Goal: Information Seeking & Learning: Learn about a topic

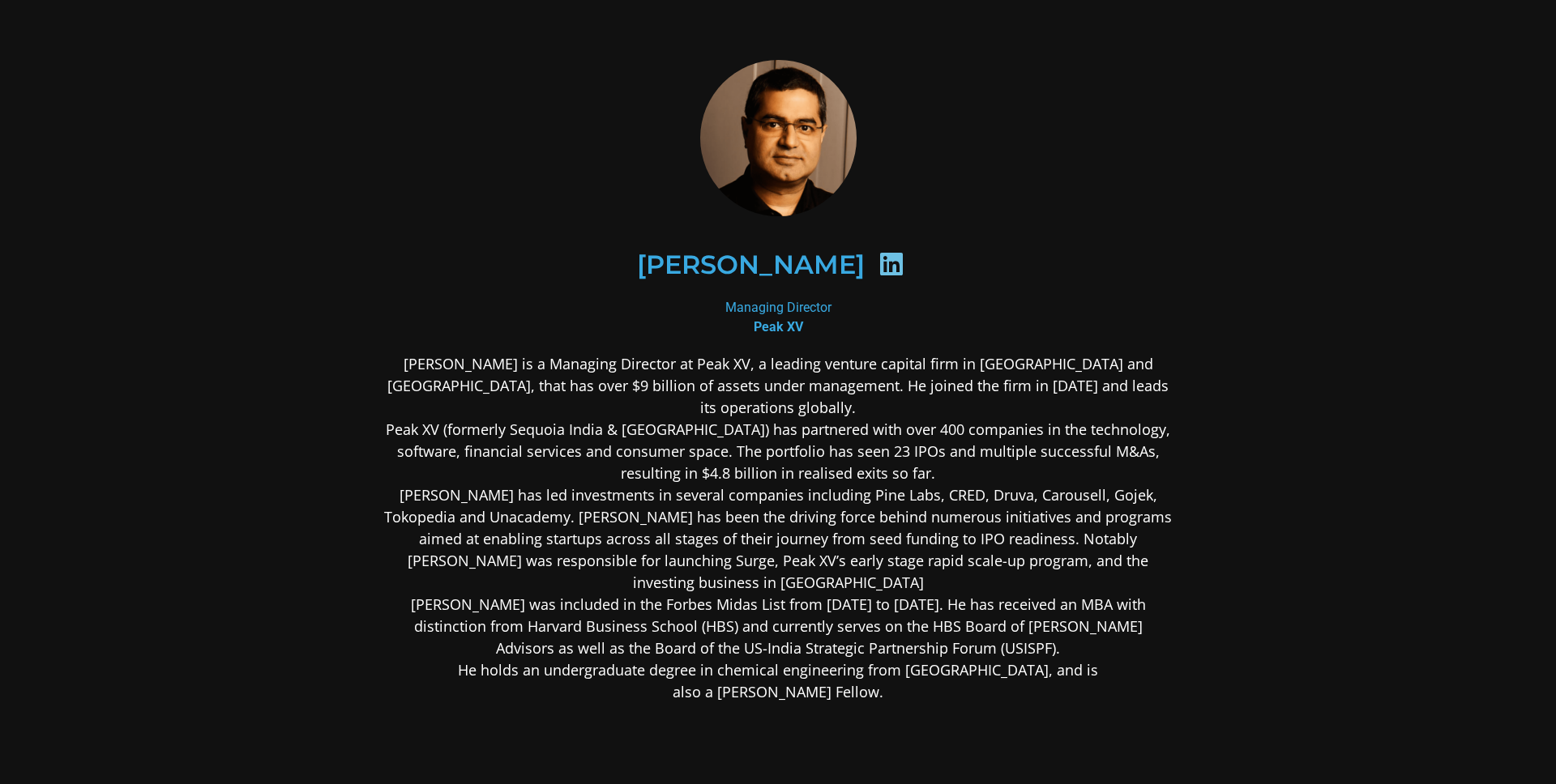
click at [893, 267] on icon at bounding box center [892, 264] width 26 height 26
click at [889, 269] on icon at bounding box center [892, 264] width 26 height 26
drag, startPoint x: 761, startPoint y: 390, endPoint x: 1096, endPoint y: 393, distance: 335.0
click at [1096, 393] on p "[PERSON_NAME] is a Managing Director at Peak XV, a leading venture capital firm…" at bounding box center [778, 528] width 788 height 350
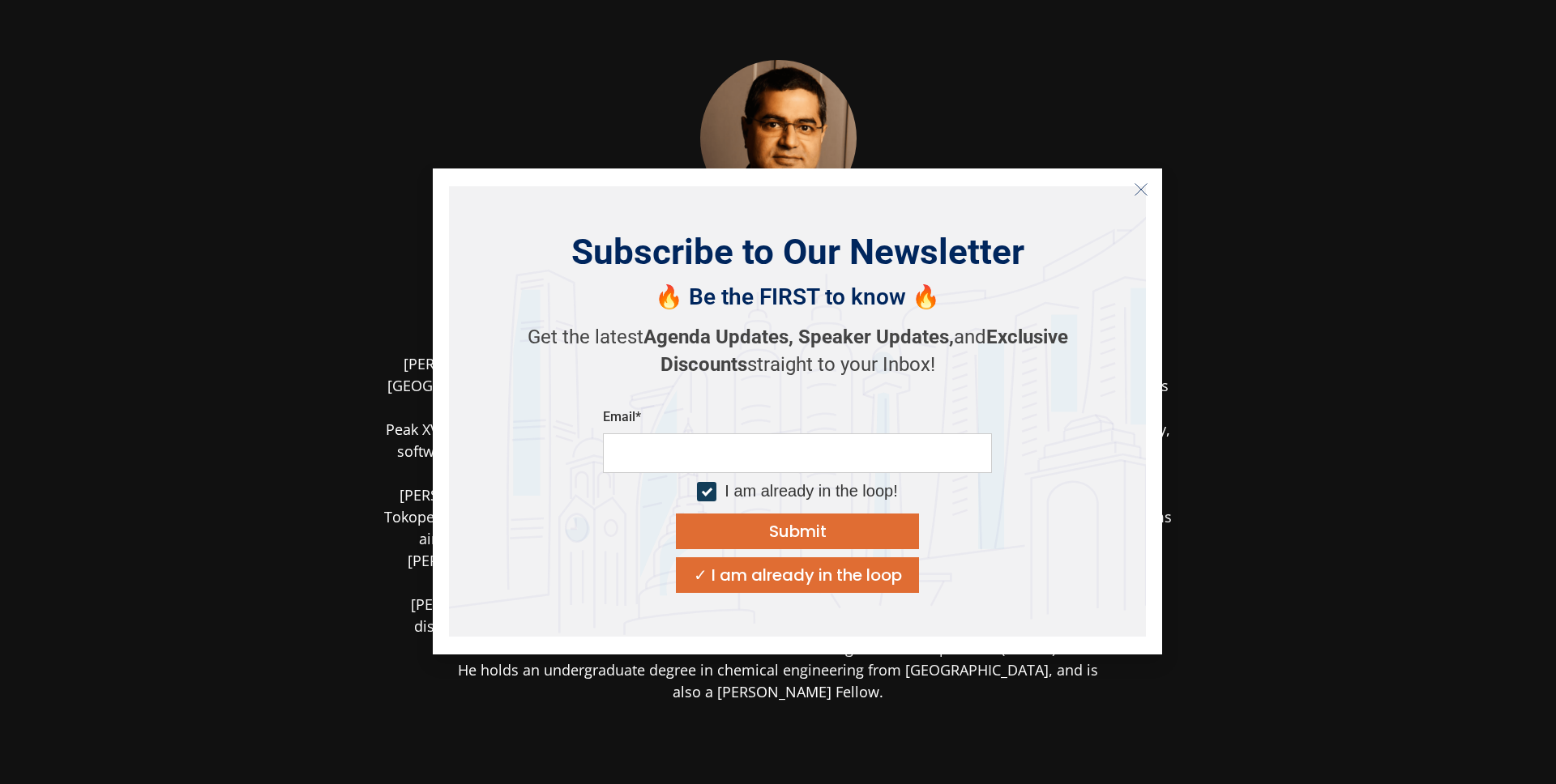
drag, startPoint x: 465, startPoint y: 396, endPoint x: 786, endPoint y: 399, distance: 321.0
click at [786, 399] on body "[PERSON_NAME] Managing Director Peak XV [PERSON_NAME] is a Managing Director at…" at bounding box center [778, 510] width 1556 height 1020
click at [1132, 193] on button "Close" at bounding box center [1141, 189] width 26 height 26
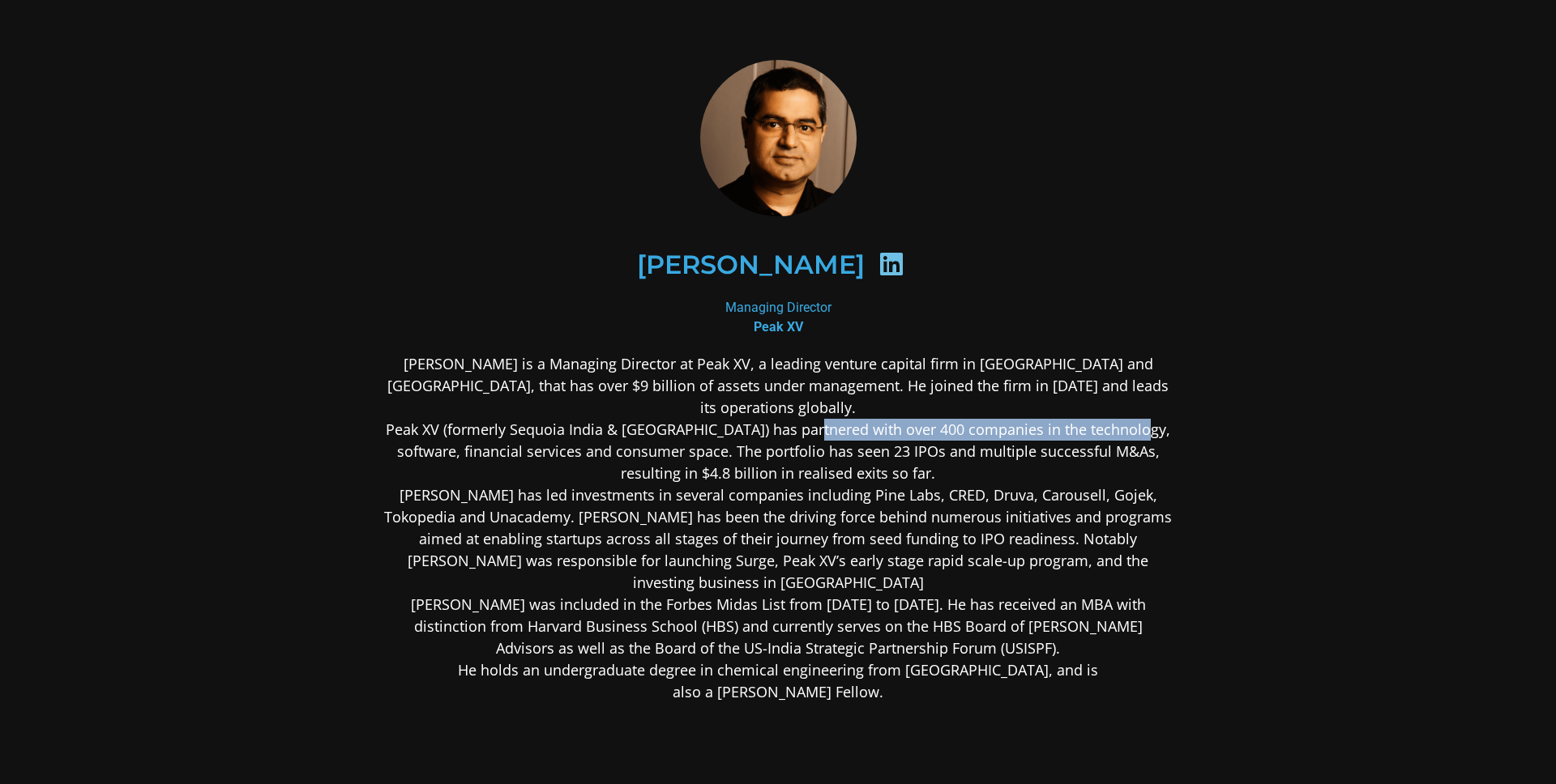
drag, startPoint x: 823, startPoint y: 409, endPoint x: 1196, endPoint y: 410, distance: 373.0
click at [1197, 411] on div "[PERSON_NAME] Managing Director Peak XV [PERSON_NAME] is a Managing Director at…" at bounding box center [778, 510] width 875 height 987
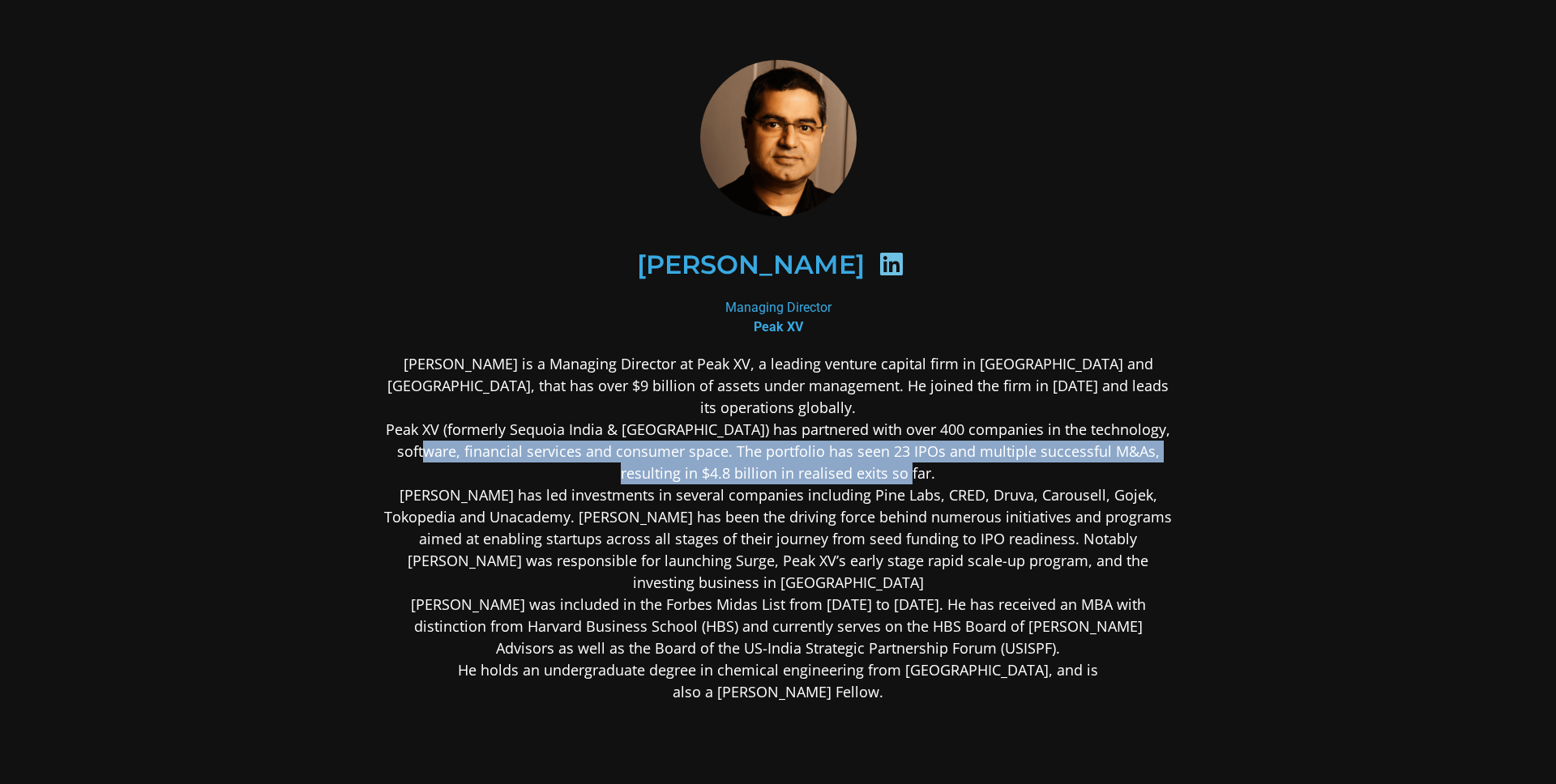
drag, startPoint x: 455, startPoint y: 425, endPoint x: 928, endPoint y: 455, distance: 474.0
click at [931, 456] on p "[PERSON_NAME] is a Managing Director at Peak XV, a leading venture capital firm…" at bounding box center [778, 528] width 788 height 350
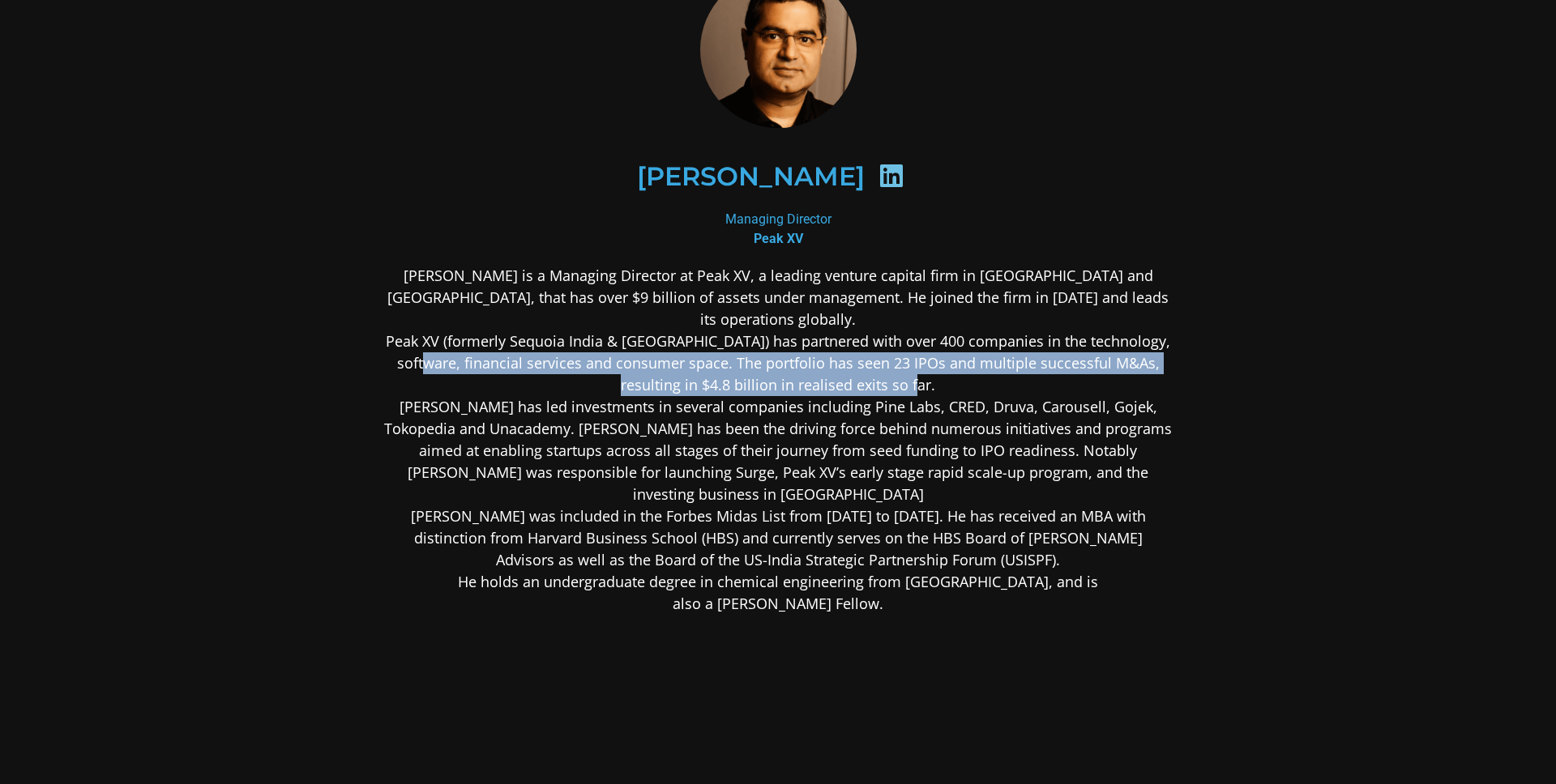
scroll to position [116, 0]
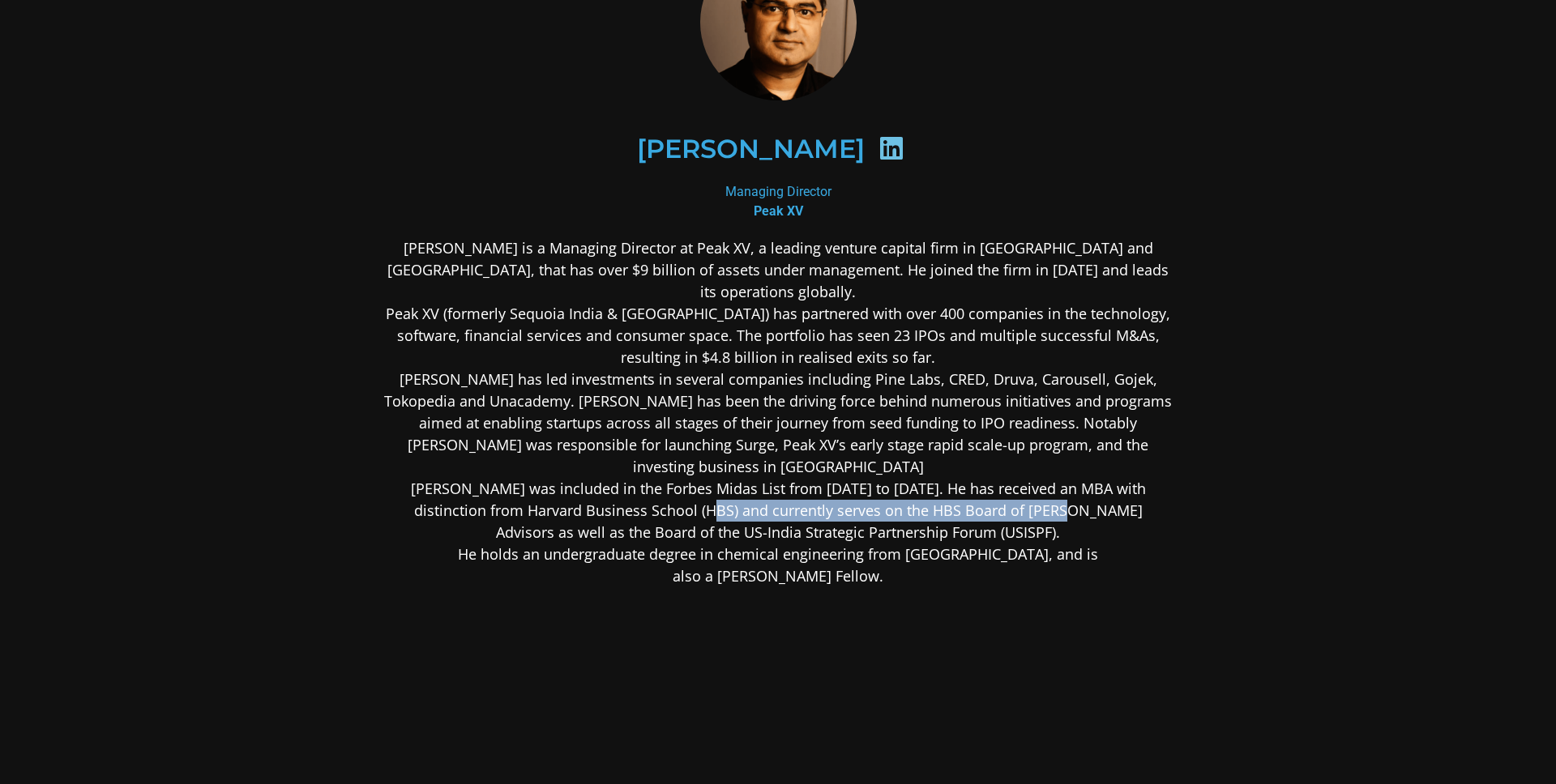
drag, startPoint x: 621, startPoint y: 486, endPoint x: 967, endPoint y: 491, distance: 346.0
click at [967, 491] on p "[PERSON_NAME] is a Managing Director at Peak XV, a leading venture capital firm…" at bounding box center [778, 411] width 788 height 350
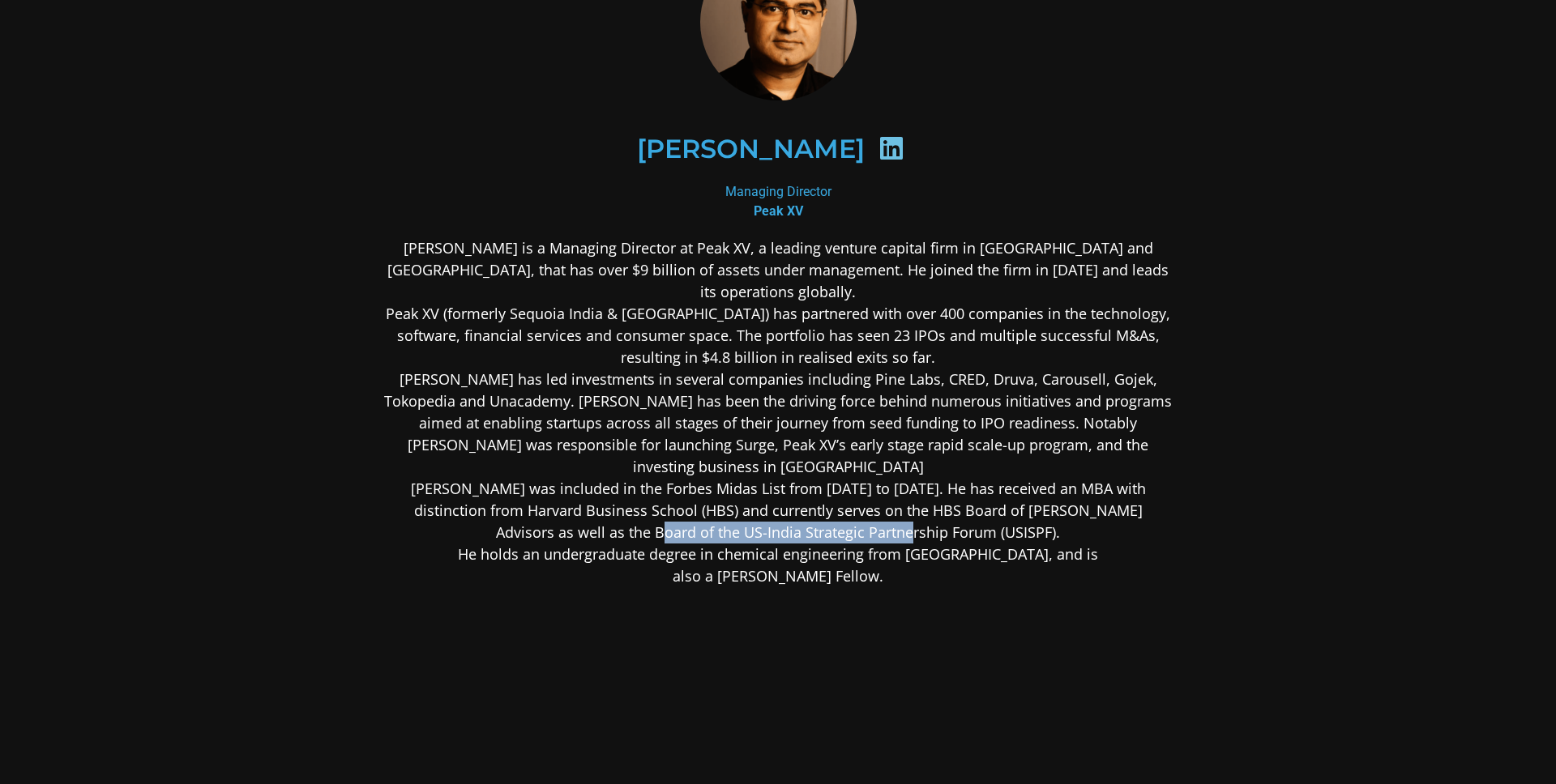
drag, startPoint x: 638, startPoint y: 508, endPoint x: 889, endPoint y: 511, distance: 251.0
click at [889, 511] on p "[PERSON_NAME] is a Managing Director at Peak XV, a leading venture capital firm…" at bounding box center [778, 411] width 788 height 350
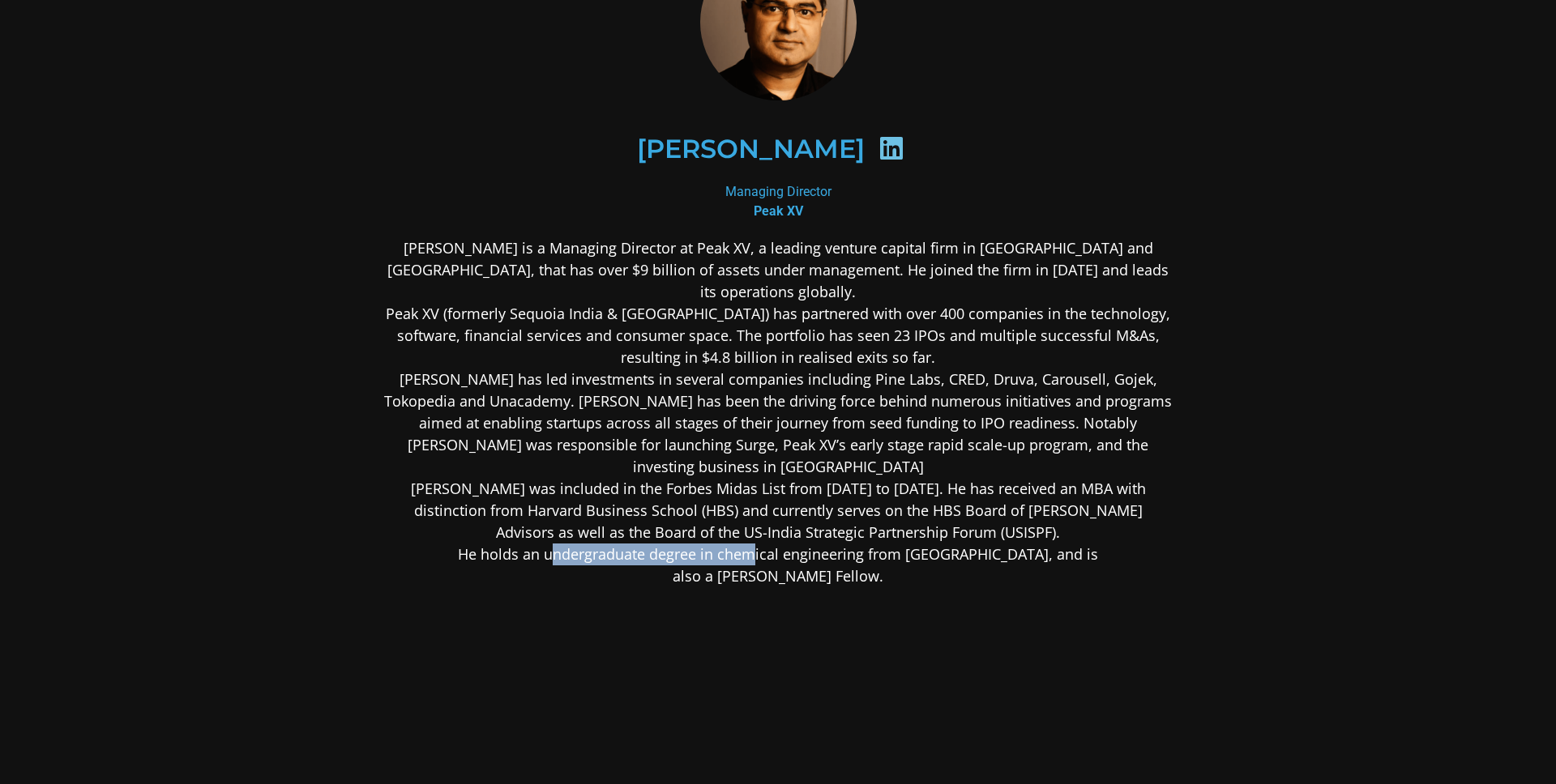
drag, startPoint x: 584, startPoint y: 536, endPoint x: 784, endPoint y: 530, distance: 200.1
click at [784, 530] on p "[PERSON_NAME] is a Managing Director at Peak XV, a leading venture capital firm…" at bounding box center [778, 411] width 788 height 350
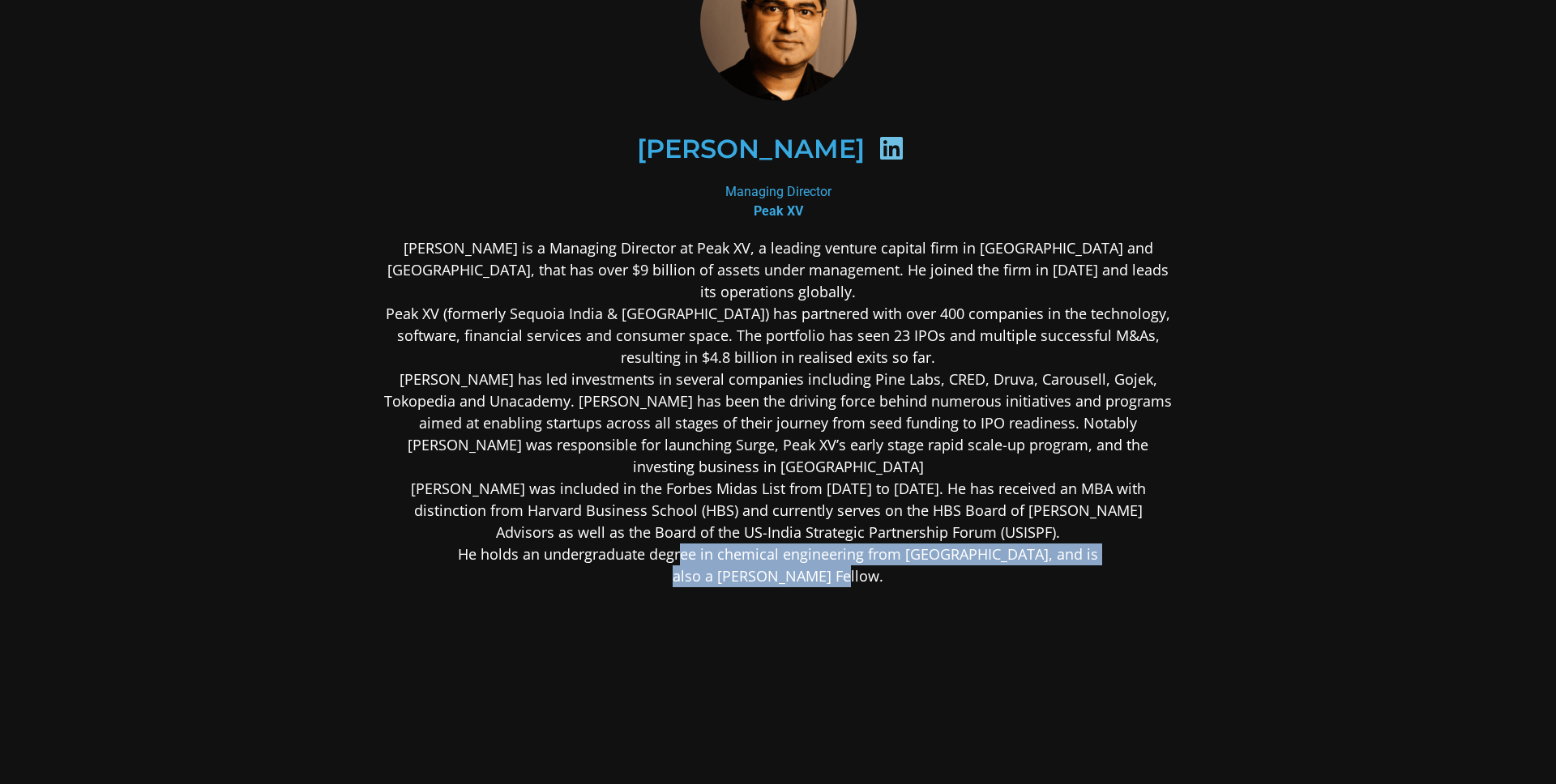
drag, startPoint x: 859, startPoint y: 553, endPoint x: 713, endPoint y: 533, distance: 147.4
click at [713, 533] on p "[PERSON_NAME] is a Managing Director at Peak XV, a leading venture capital firm…" at bounding box center [778, 411] width 788 height 350
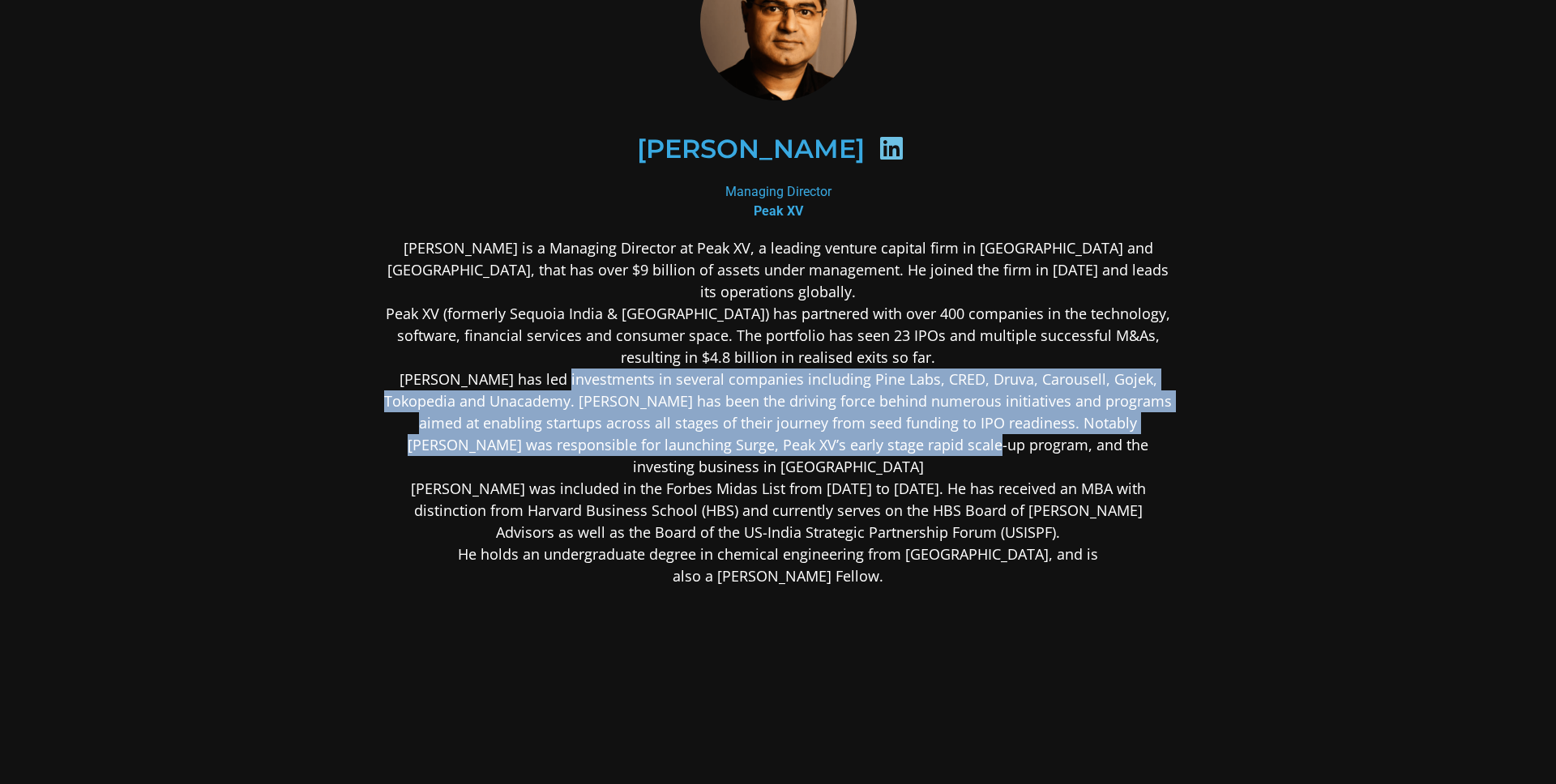
drag, startPoint x: 534, startPoint y: 362, endPoint x: 919, endPoint y: 431, distance: 391.1
click at [919, 431] on p "[PERSON_NAME] is a Managing Director at Peak XV, a leading venture capital firm…" at bounding box center [778, 411] width 788 height 350
